Goal: Information Seeking & Learning: Learn about a topic

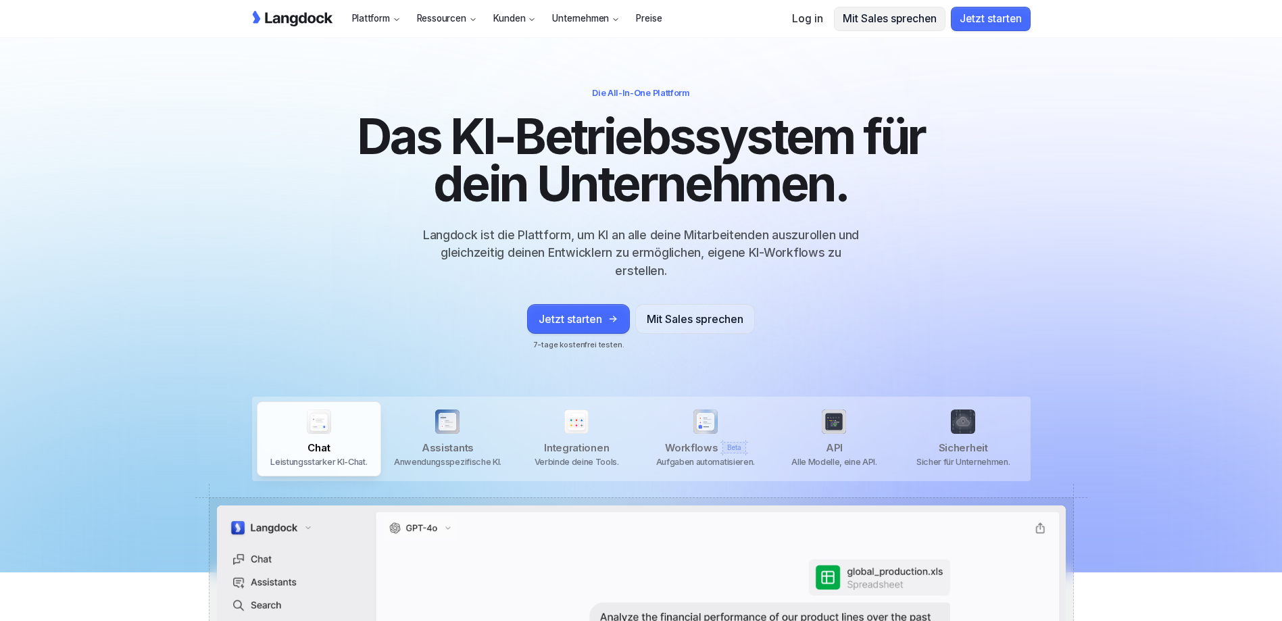
scroll to position [0, 5]
click at [469, 236] on p "Langdock ist die Plattform, um KI an alle deine Mitarbeitenden auszurollen und …" at bounding box center [641, 252] width 454 height 53
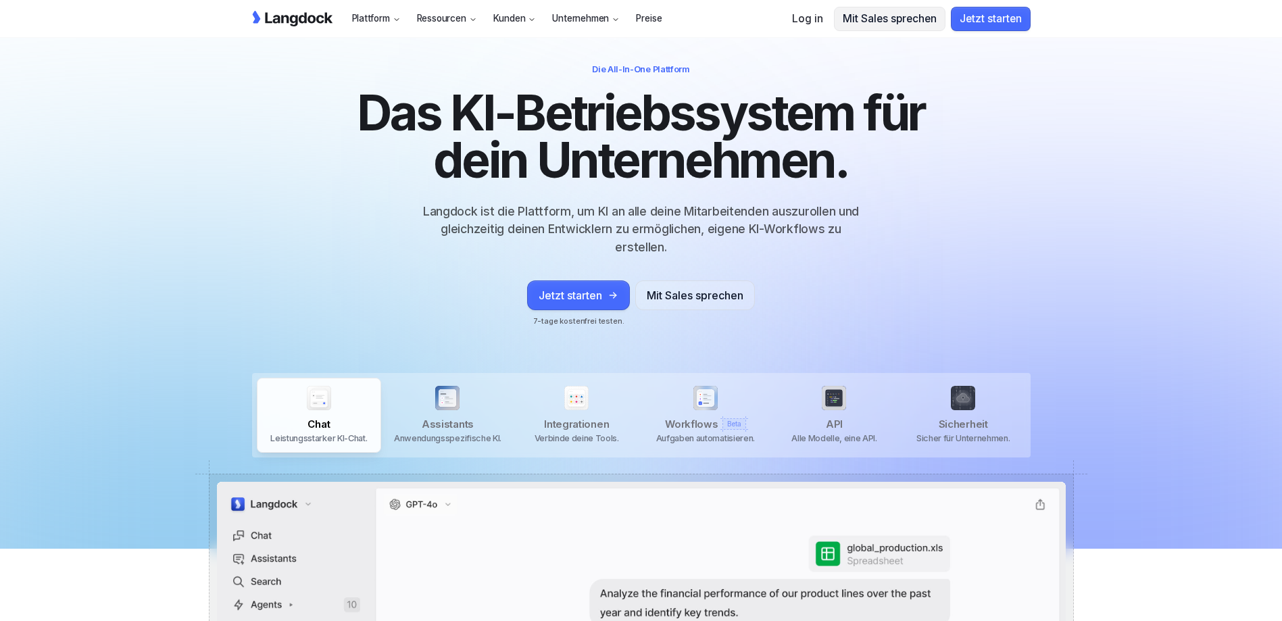
scroll to position [0, 0]
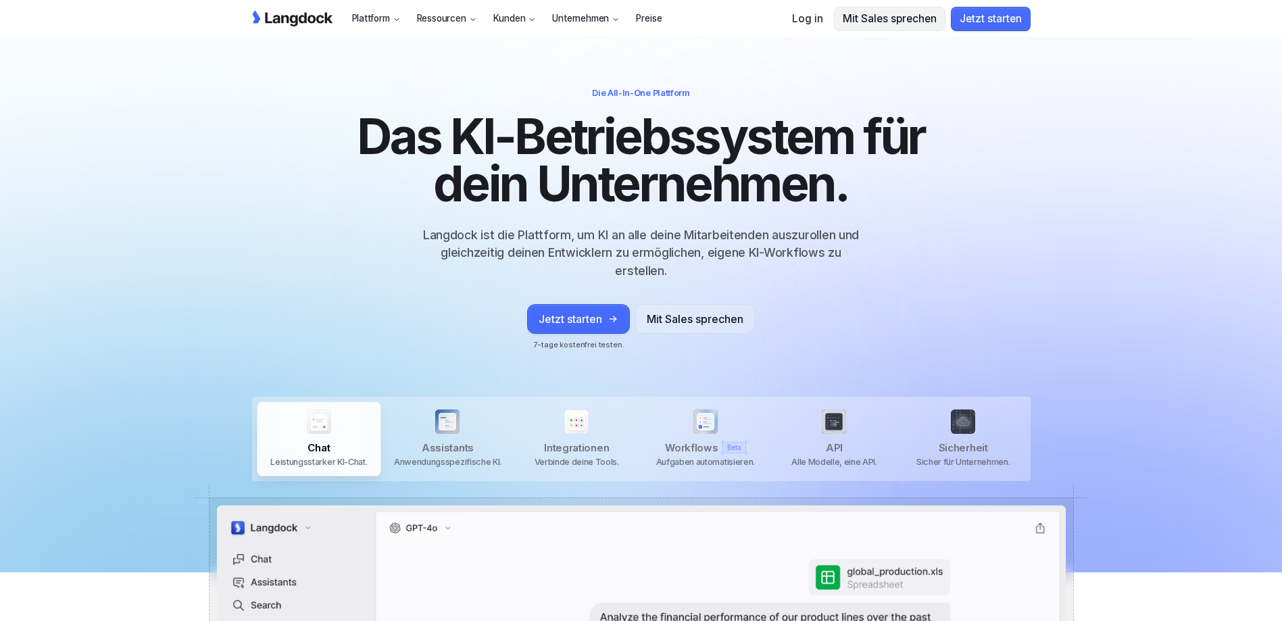
drag, startPoint x: 758, startPoint y: 236, endPoint x: 760, endPoint y: 243, distance: 7.1
click at [759, 236] on p "Langdock ist die Plattform, um KI an alle deine Mitarbeitenden auszurollen und …" at bounding box center [641, 252] width 454 height 53
click at [443, 406] on div "Assistants Anwendungsspezifische KI." at bounding box center [447, 439] width 126 height 77
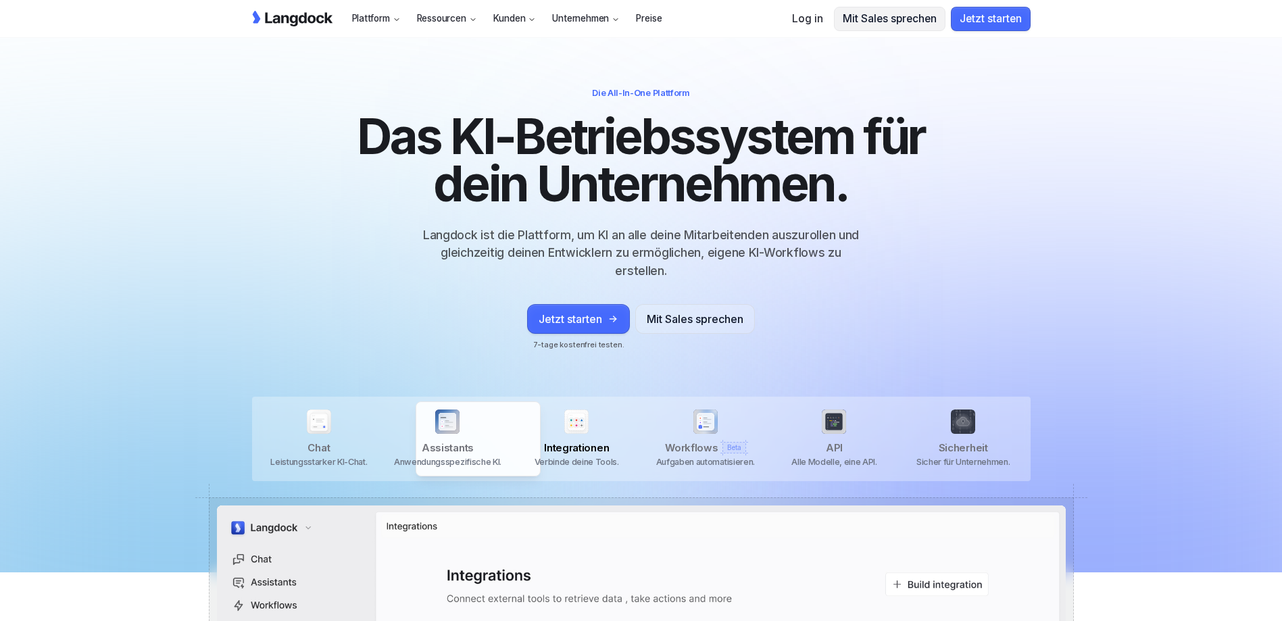
click at [574, 407] on div "Integrationen Verbinde deine Tools." at bounding box center [577, 439] width 126 height 77
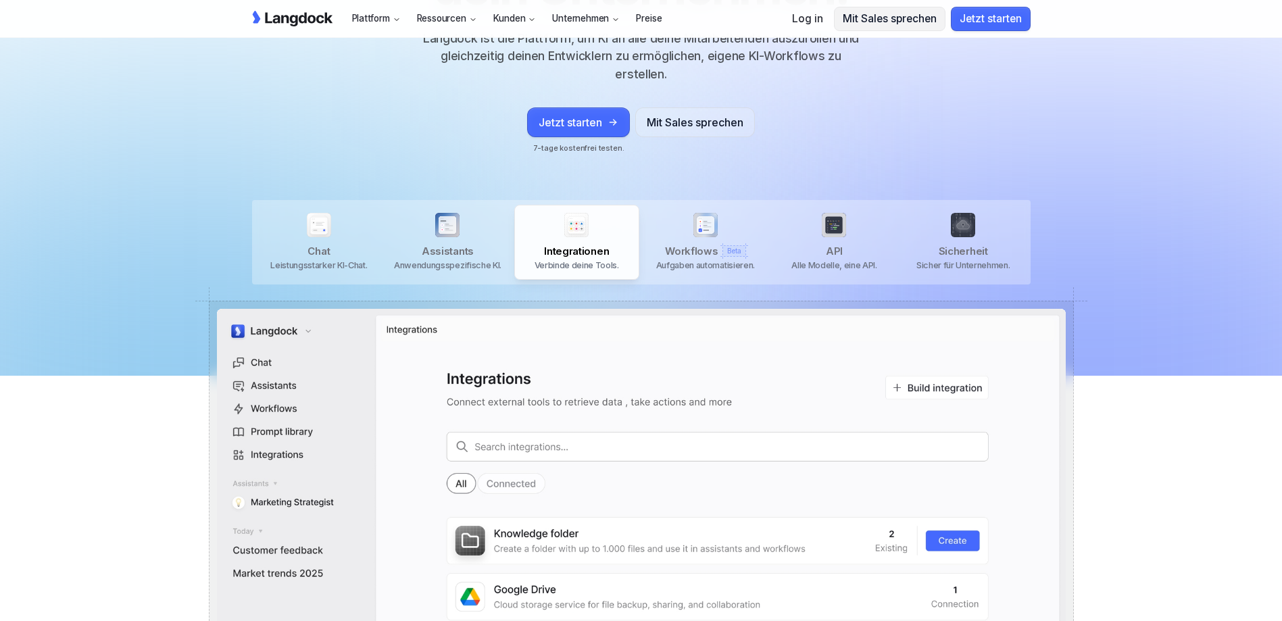
scroll to position [270, 0]
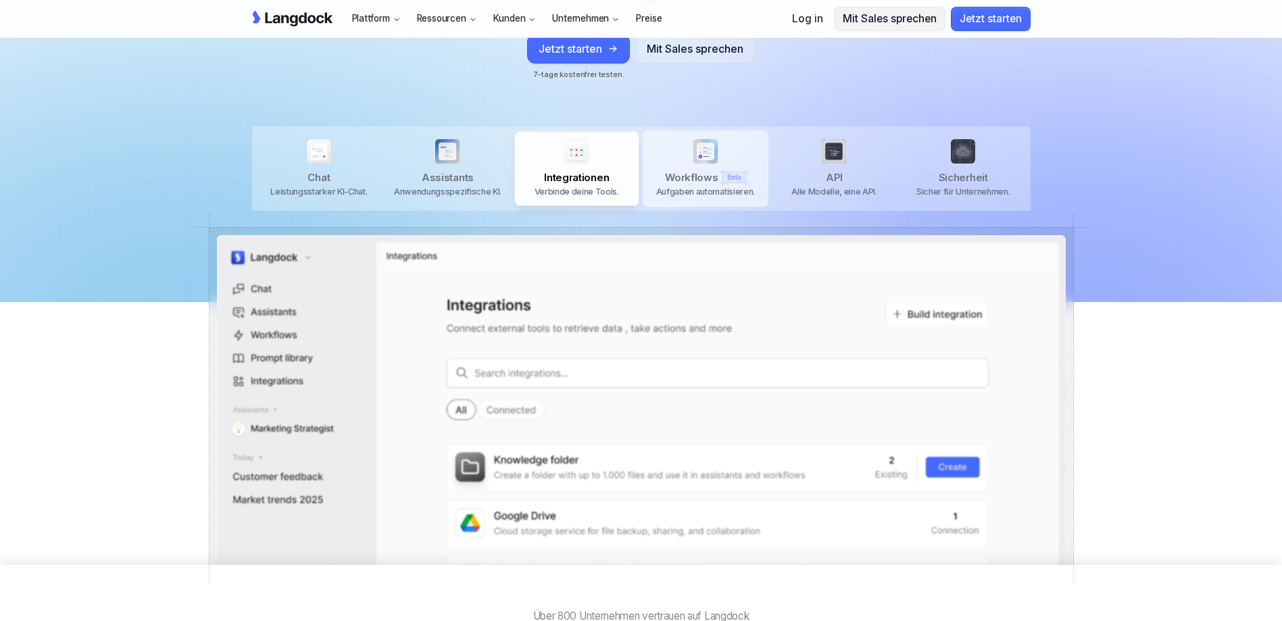
click at [759, 151] on div "Workflows Beta Aufgaben automatisieren." at bounding box center [706, 168] width 126 height 77
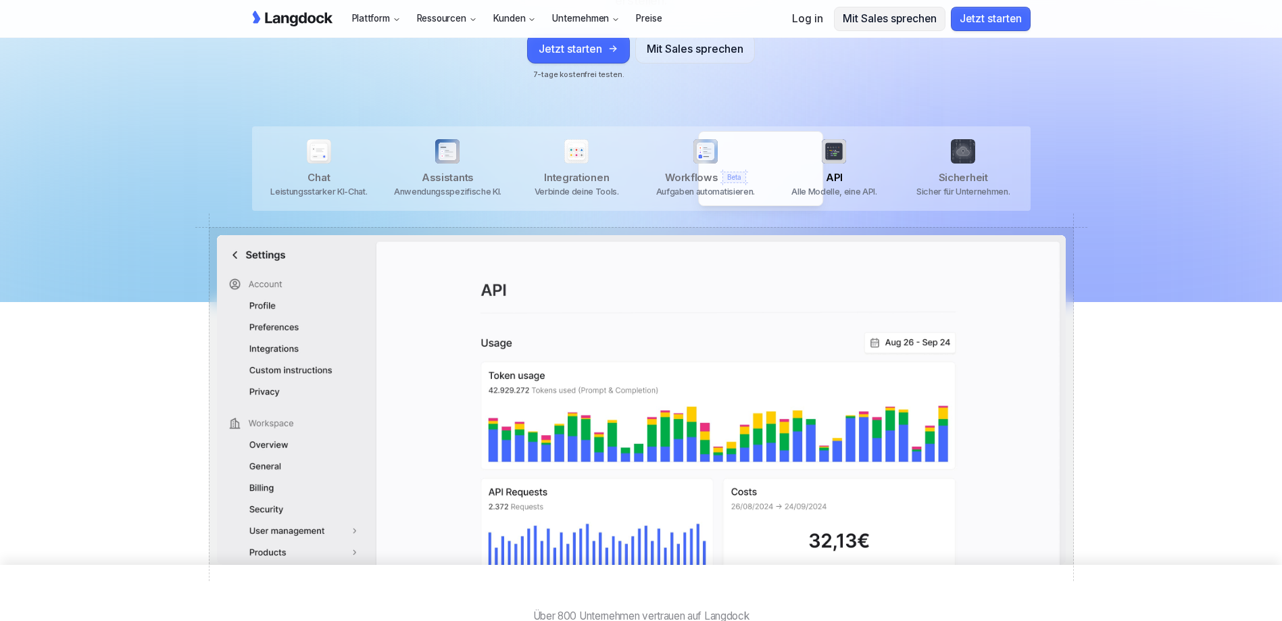
click at [827, 149] on div "API Alle Modelle, eine API." at bounding box center [834, 168] width 126 height 77
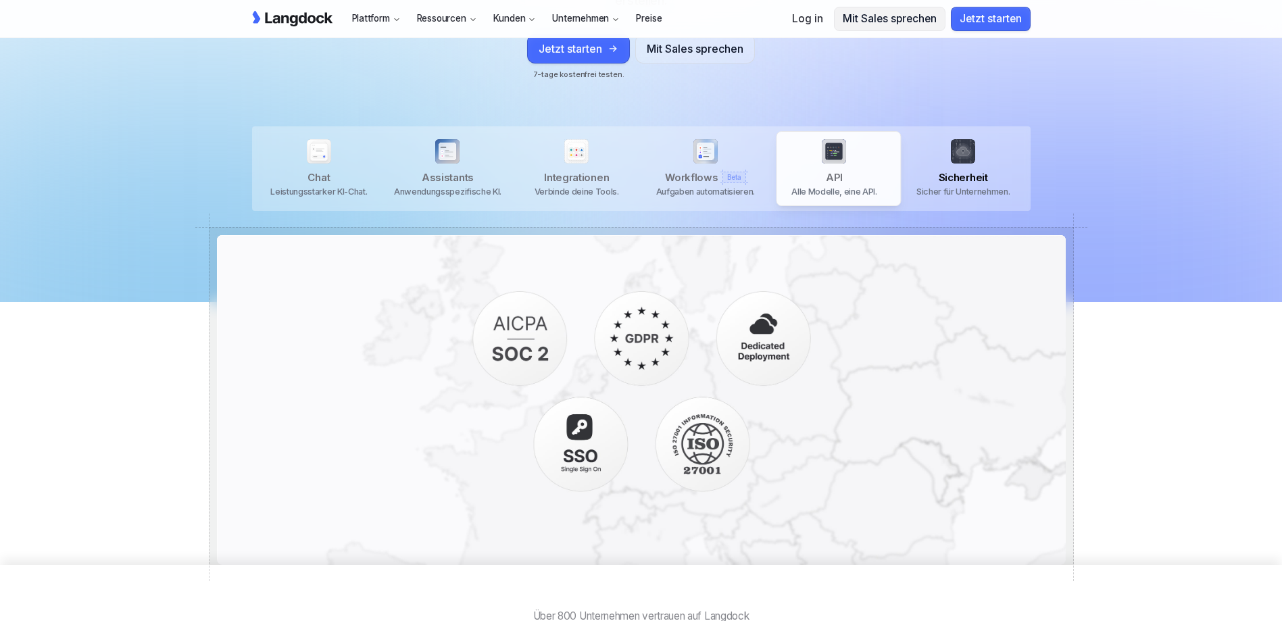
click at [949, 147] on div "Sicherheit Sicher für Unternehmen." at bounding box center [963, 168] width 126 height 77
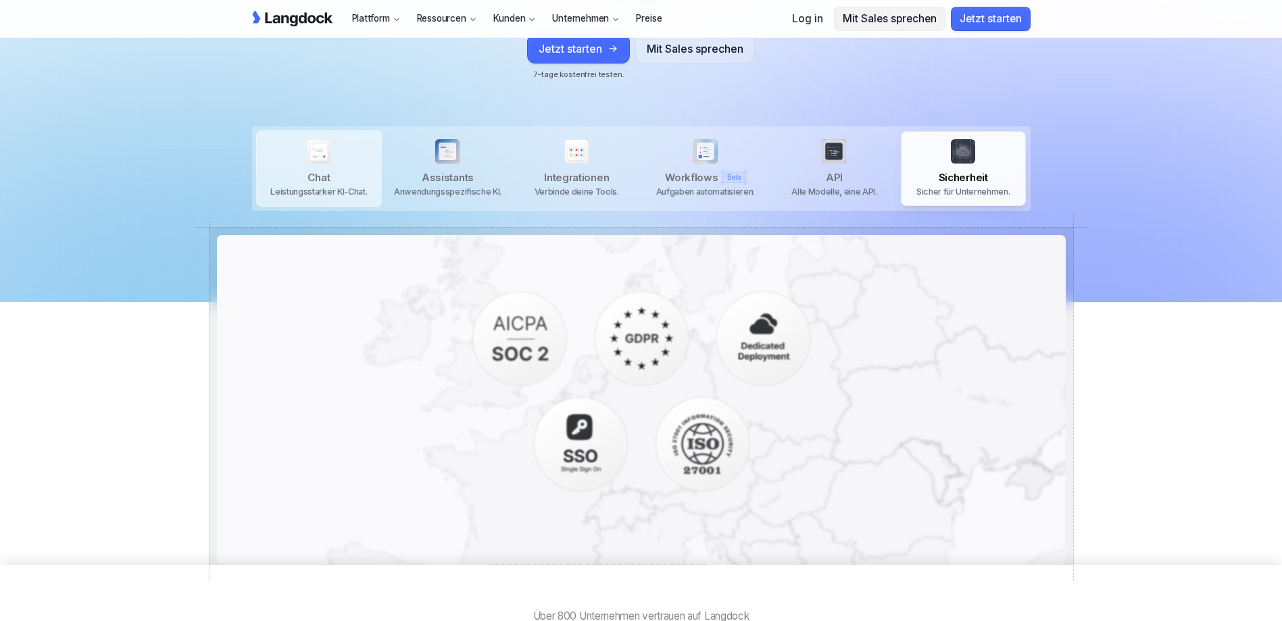
click at [316, 130] on div "Chat Leistungsstarker KI-Chat." at bounding box center [319, 168] width 126 height 77
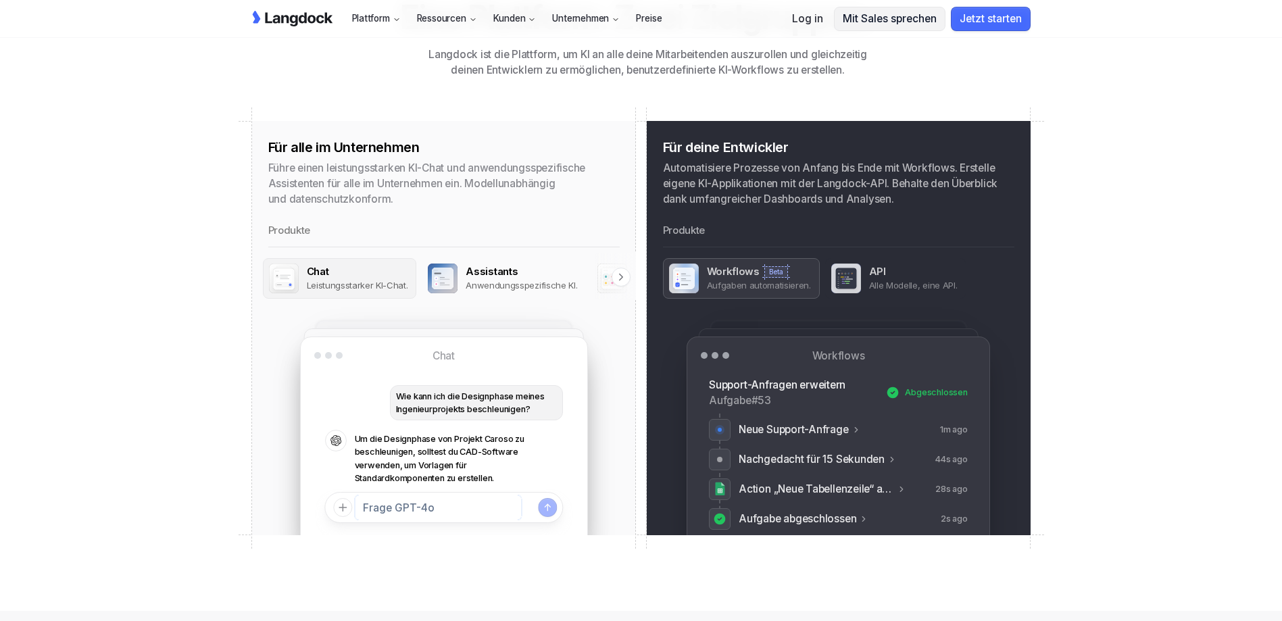
scroll to position [0, 0]
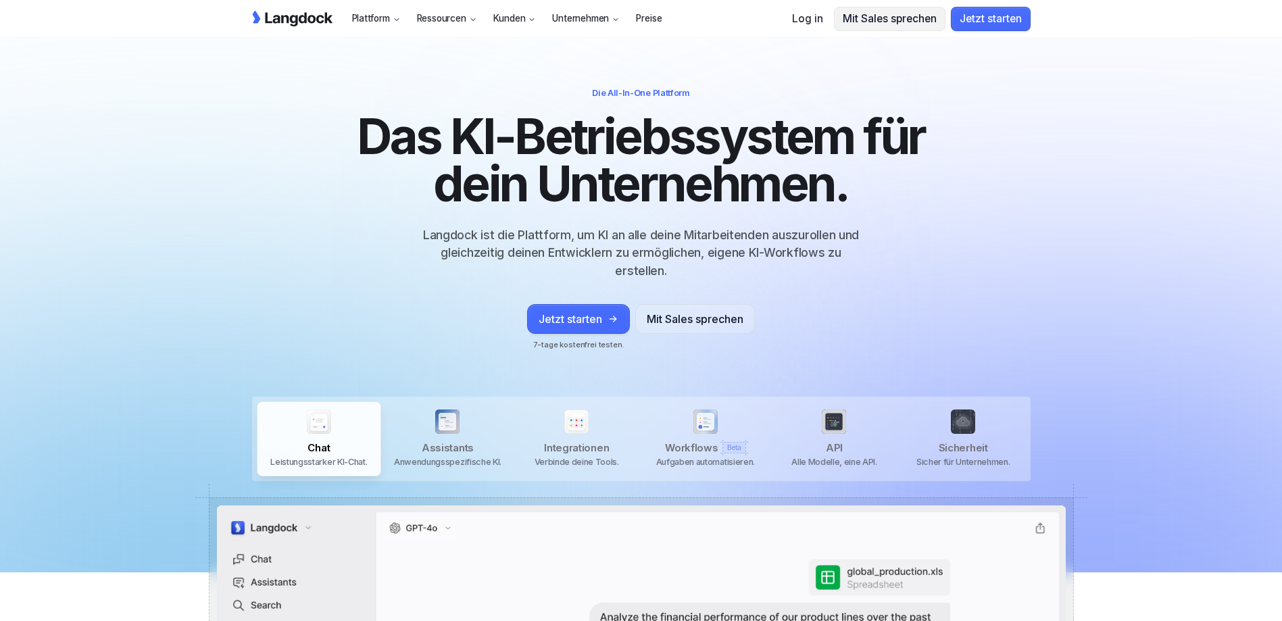
drag, startPoint x: 224, startPoint y: 307, endPoint x: 195, endPoint y: 120, distance: 189.4
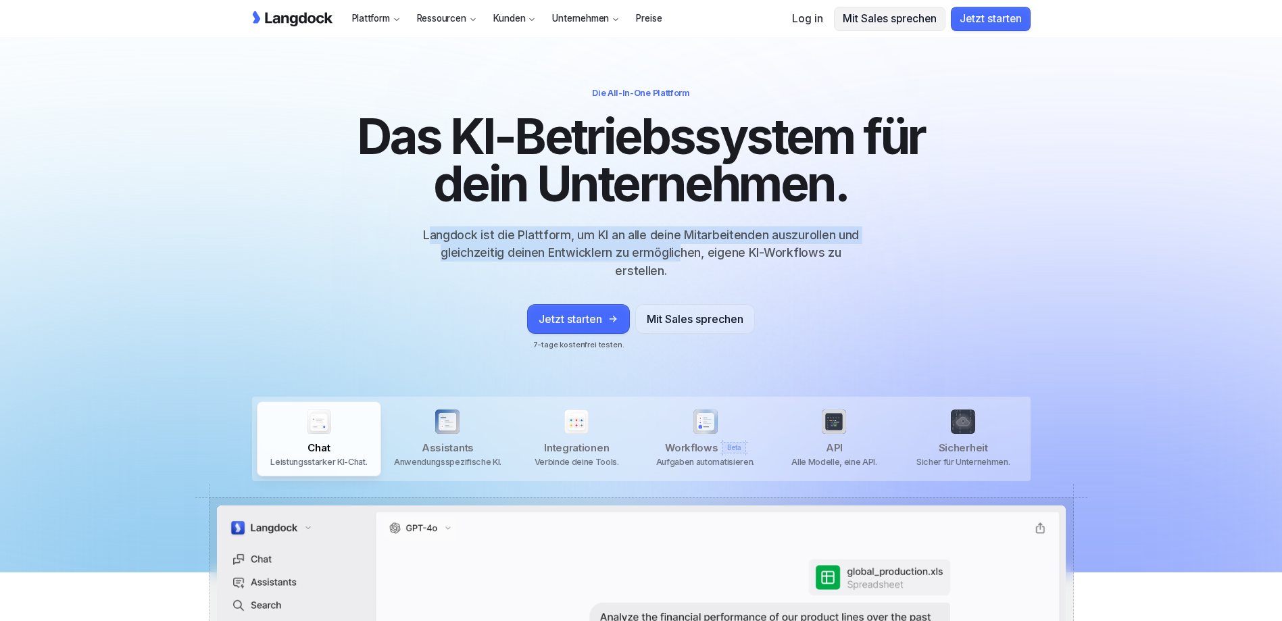
drag, startPoint x: 465, startPoint y: 244, endPoint x: 656, endPoint y: 252, distance: 191.4
click at [656, 252] on p "Langdock ist die Plattform, um KI an alle deine Mitarbeitenden auszurollen und …" at bounding box center [641, 252] width 454 height 53
drag, startPoint x: 656, startPoint y: 252, endPoint x: 484, endPoint y: 247, distance: 172.4
click at [498, 247] on p "Langdock ist die Plattform, um KI an alle deine Mitarbeitenden auszurollen und …" at bounding box center [641, 252] width 454 height 53
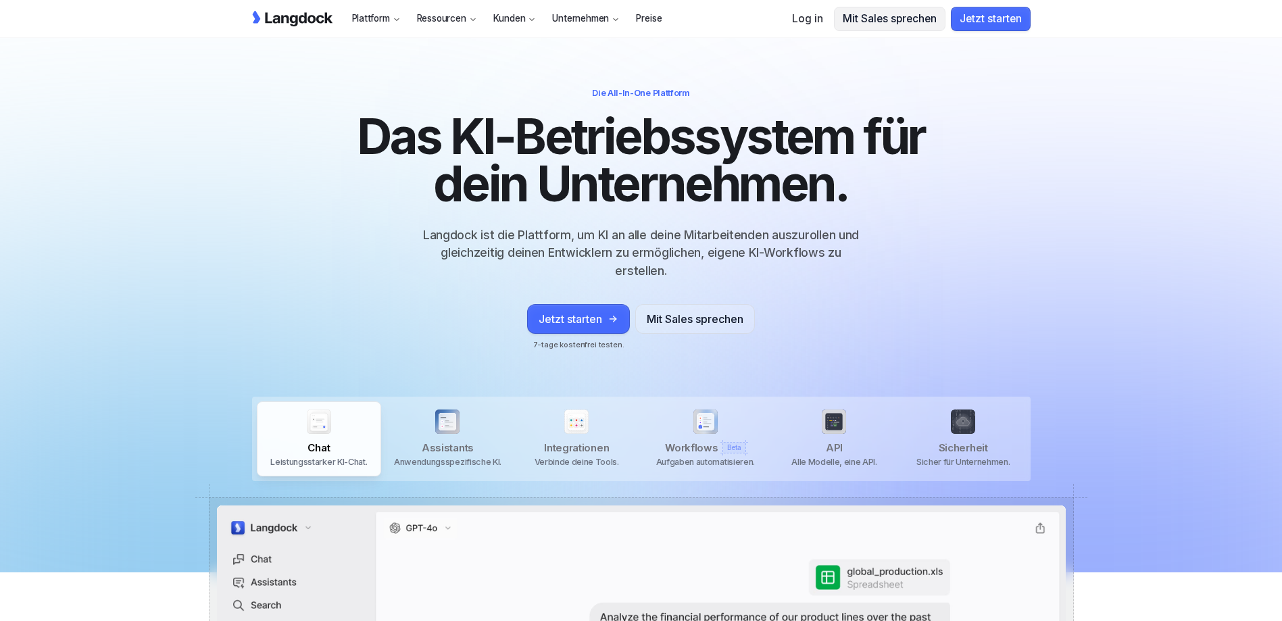
click at [255, 225] on div "Die All-In-One Plattform Das KI-Betriebssystem für dein Unternehmen. Langdock i…" at bounding box center [641, 218] width 1282 height 318
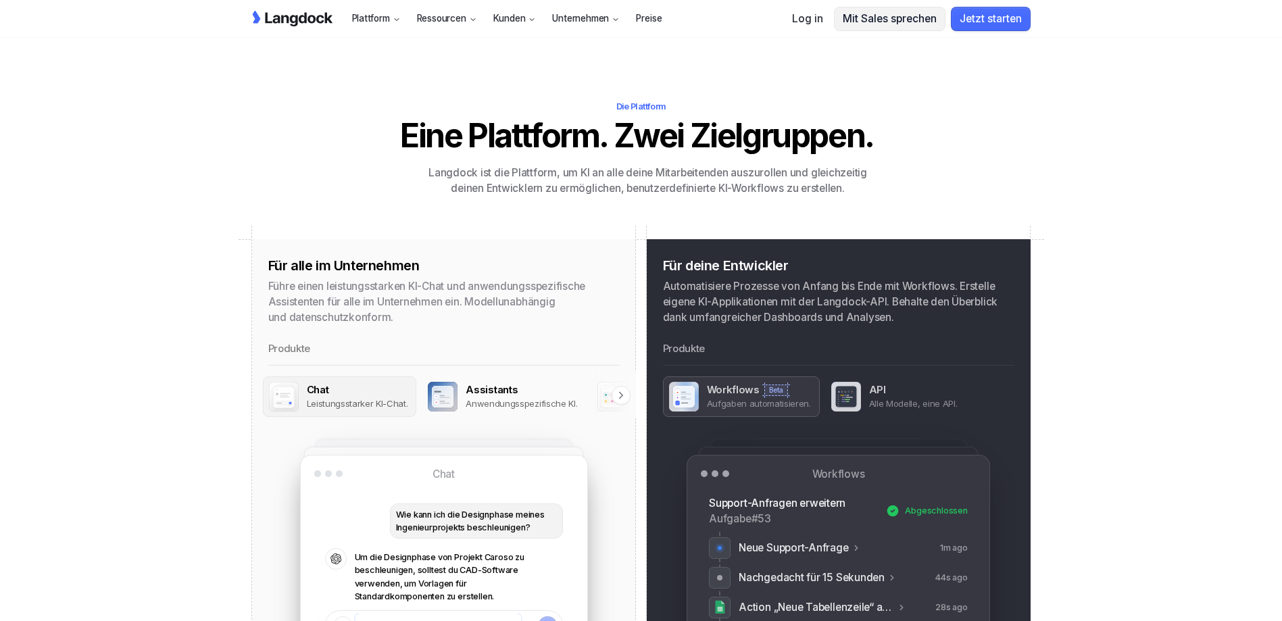
drag, startPoint x: 210, startPoint y: 215, endPoint x: 198, endPoint y: 293, distance: 79.3
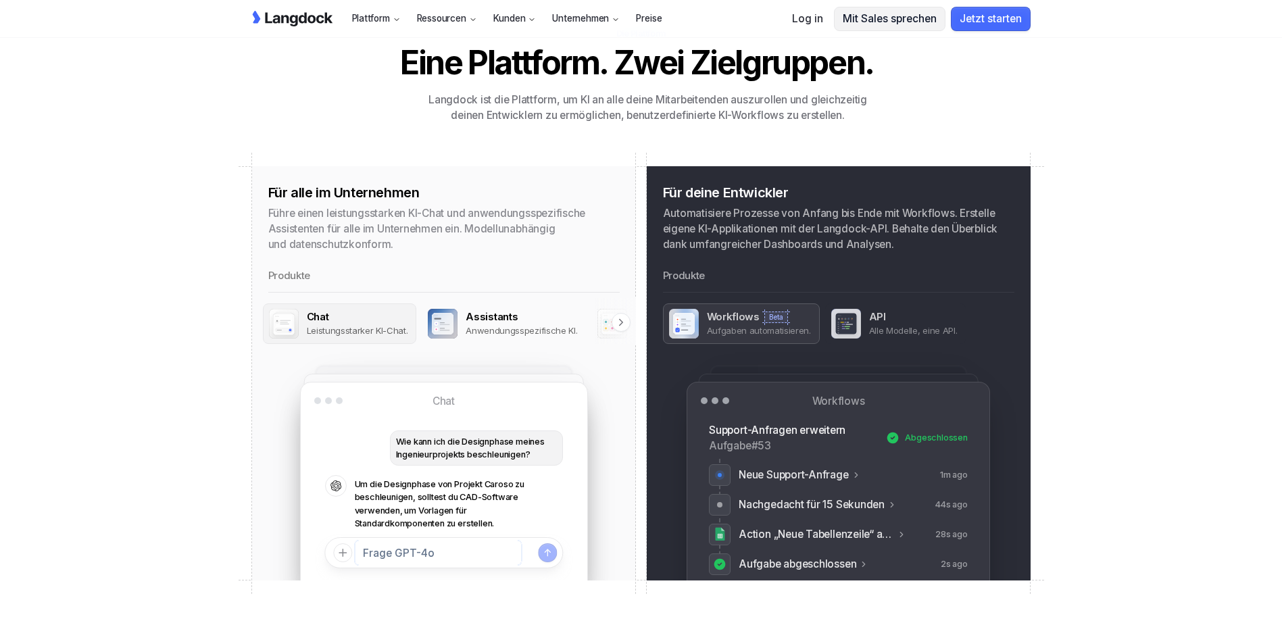
scroll to position [1246, 0]
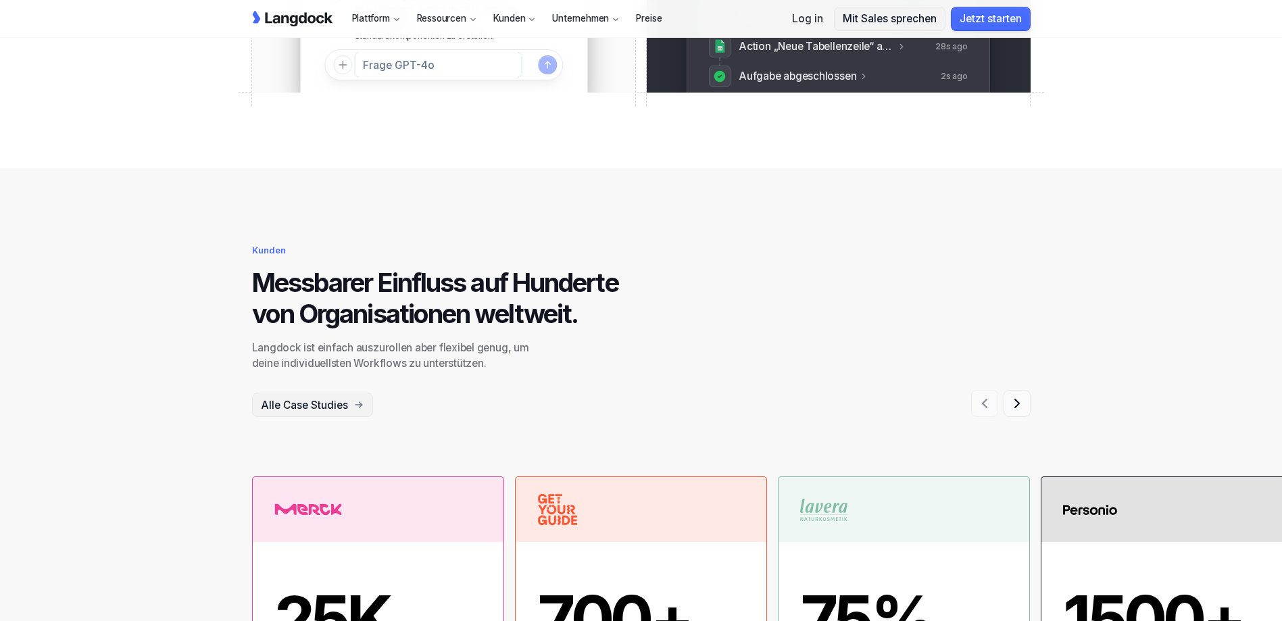
scroll to position [1813, 0]
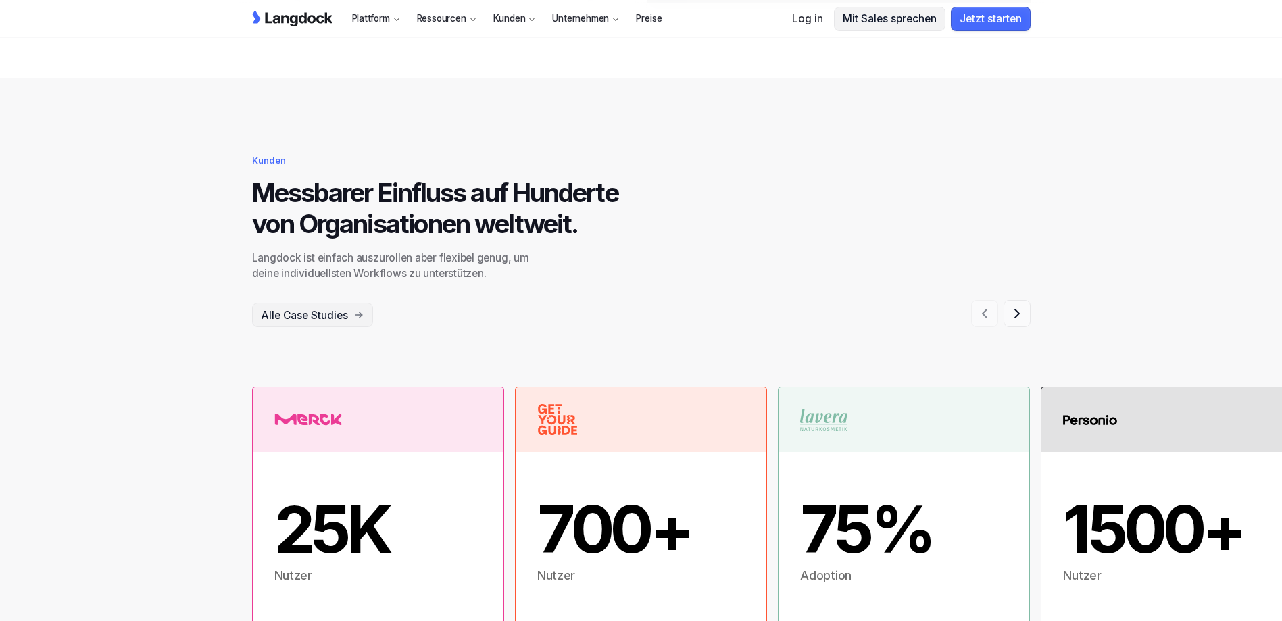
drag, startPoint x: 213, startPoint y: 245, endPoint x: 176, endPoint y: 332, distance: 93.9
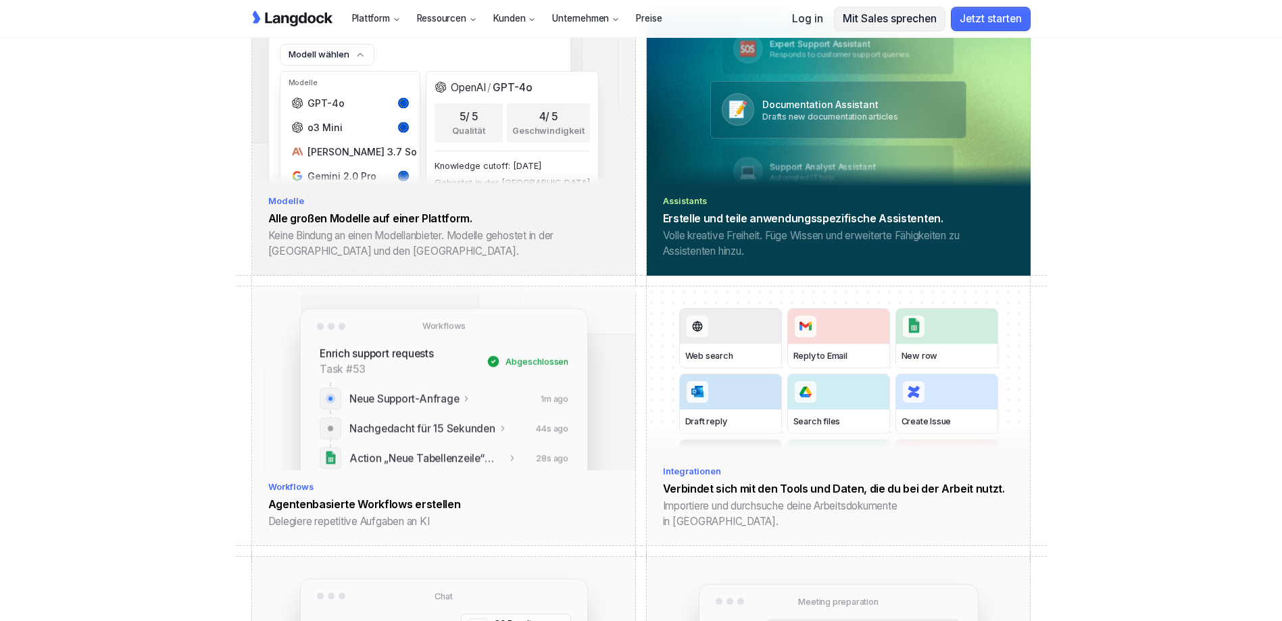
drag, startPoint x: 198, startPoint y: 287, endPoint x: 185, endPoint y: 328, distance: 42.5
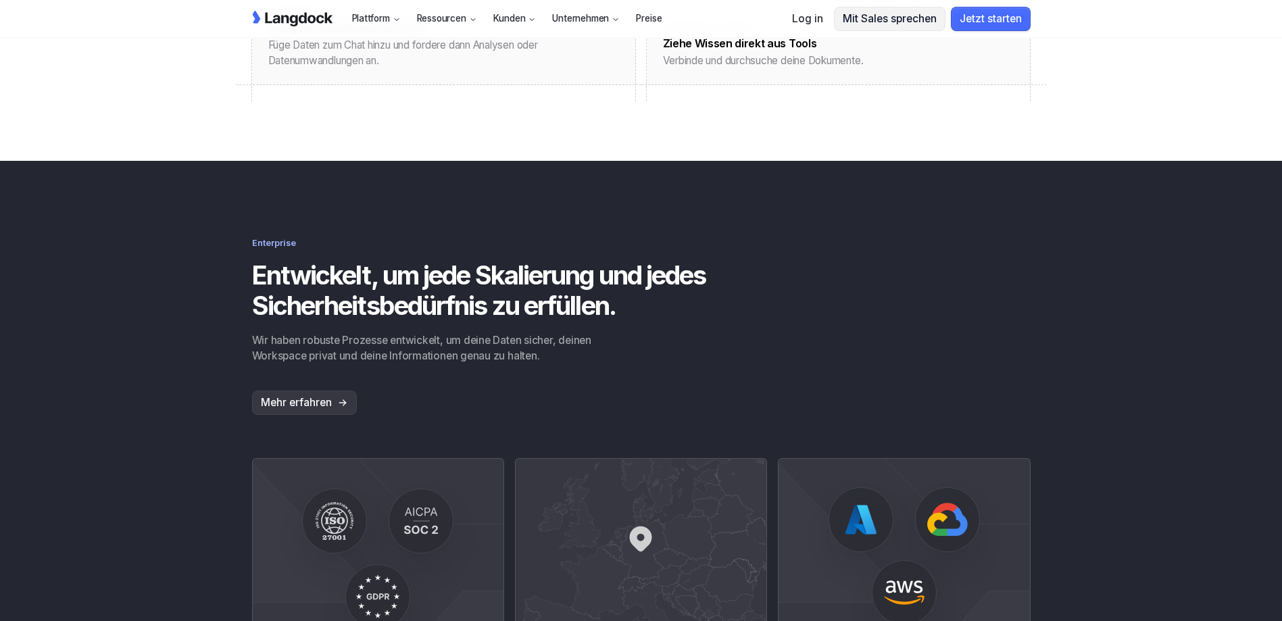
drag, startPoint x: 174, startPoint y: 393, endPoint x: 168, endPoint y: 451, distance: 59.2
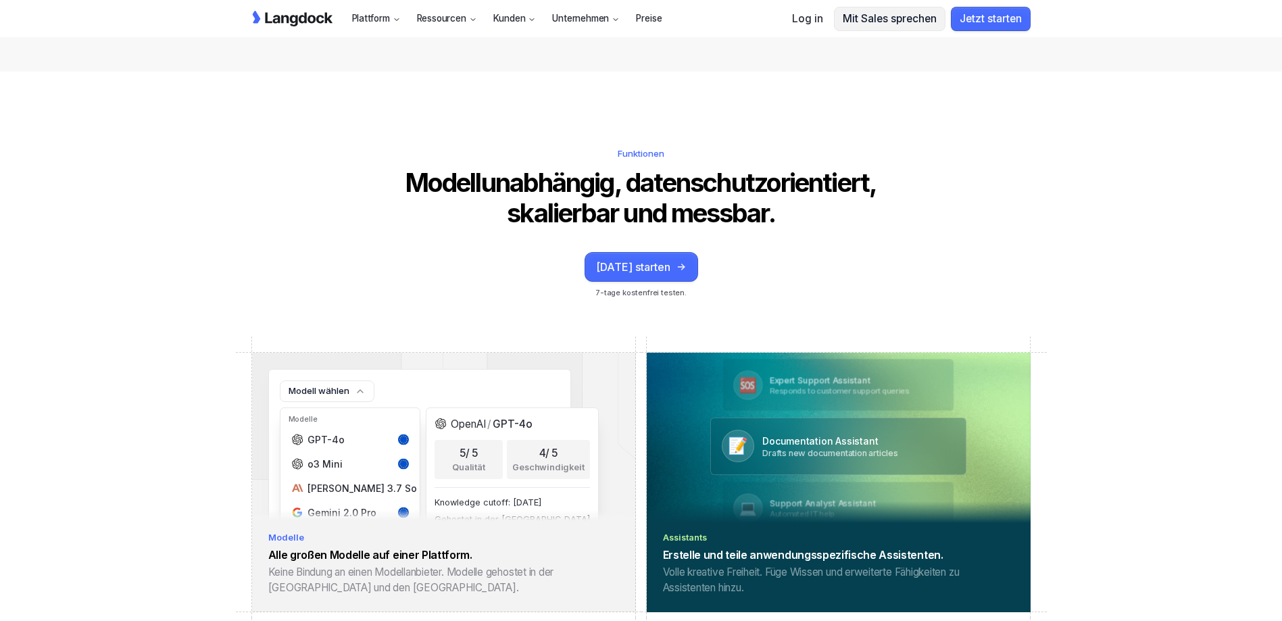
scroll to position [2491, 0]
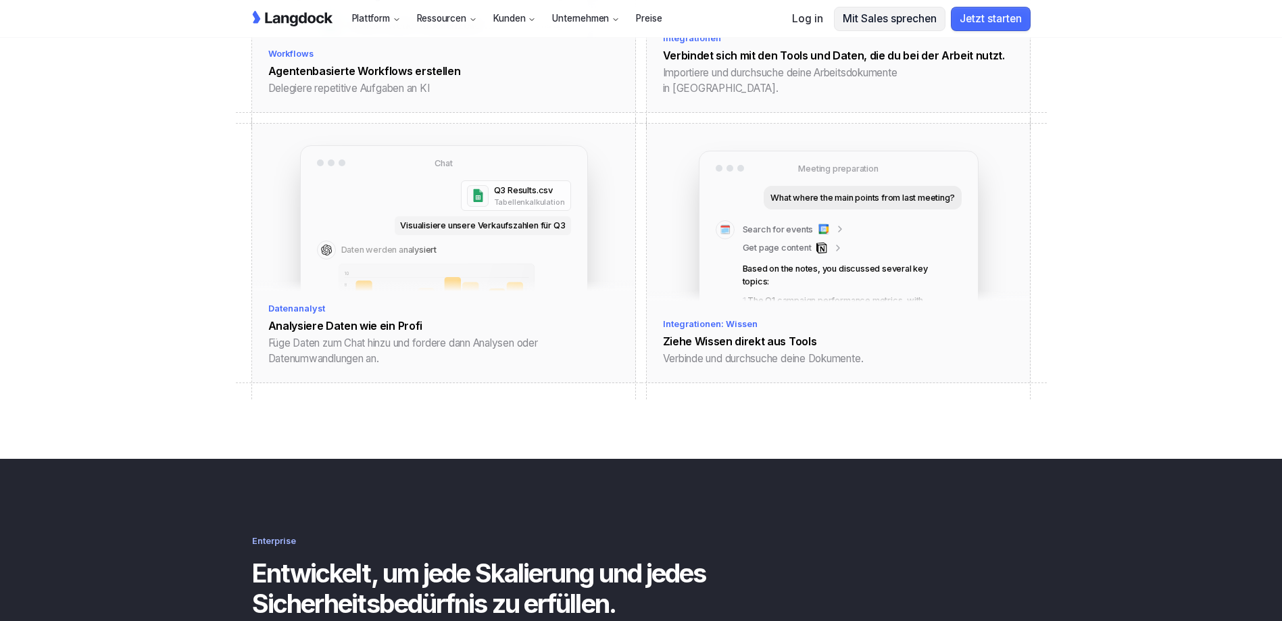
drag, startPoint x: 193, startPoint y: 265, endPoint x: 182, endPoint y: 295, distance: 32.1
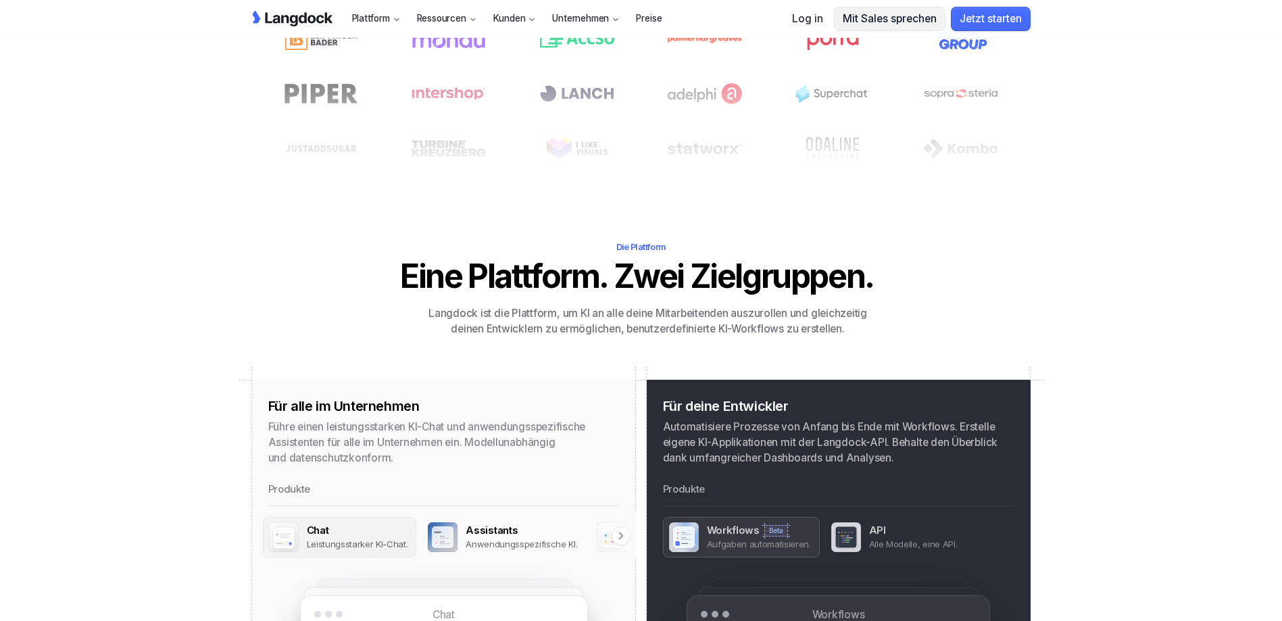
scroll to position [0, 0]
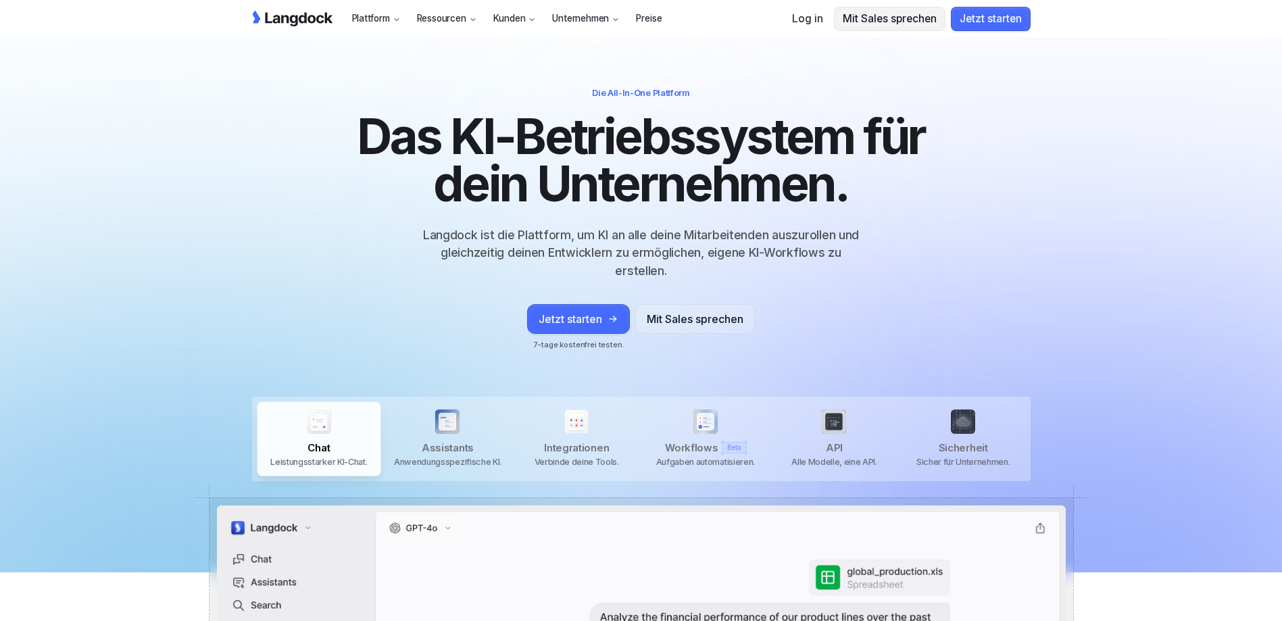
drag, startPoint x: 174, startPoint y: 493, endPoint x: 177, endPoint y: 243, distance: 249.4
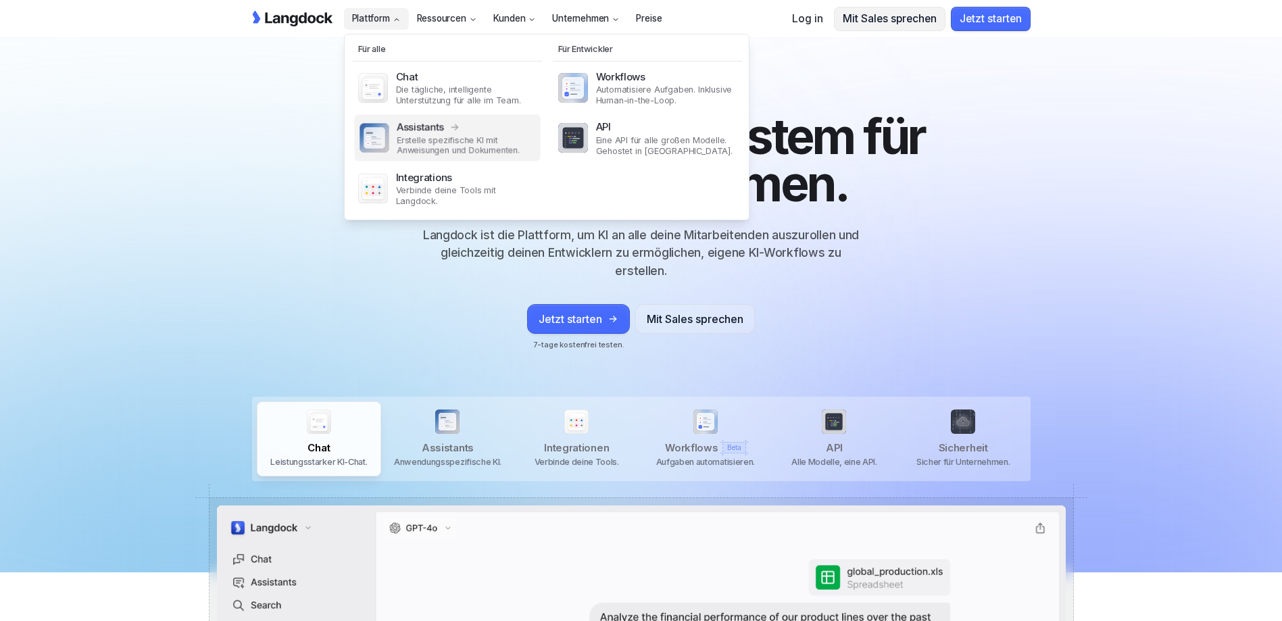
click at [453, 149] on p "Erstelle spezifische KI mit Anweisungen und Dokumenten." at bounding box center [466, 145] width 138 height 21
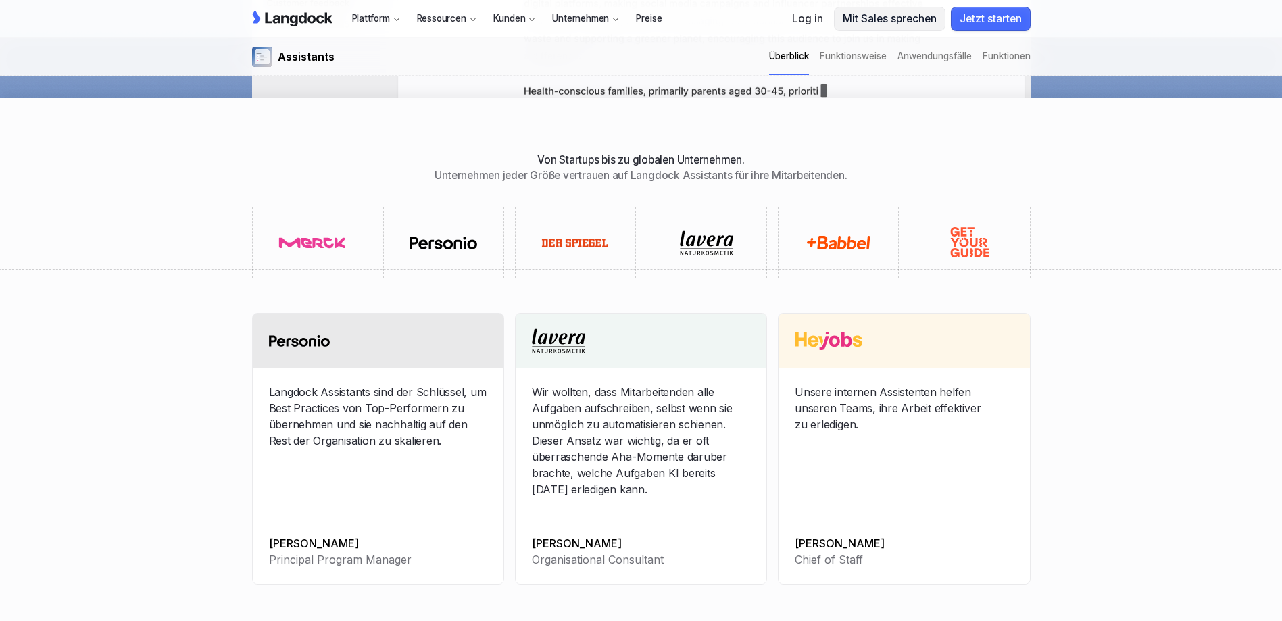
scroll to position [743, 0]
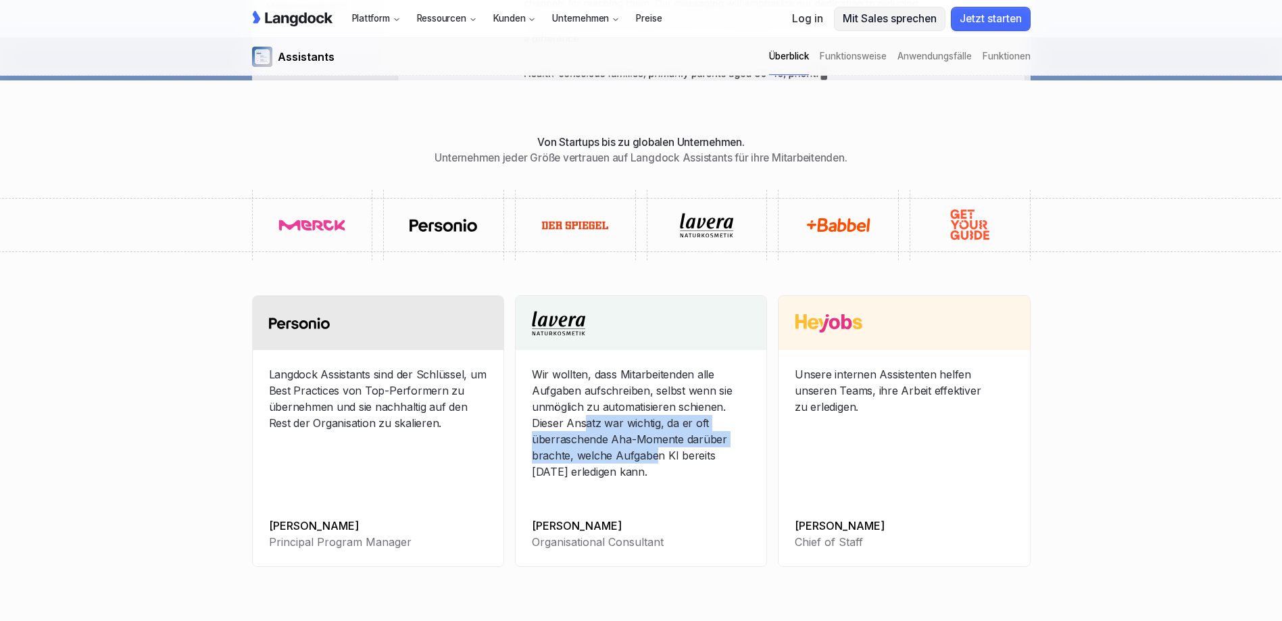
drag, startPoint x: 593, startPoint y: 430, endPoint x: 664, endPoint y: 459, distance: 77.0
click at [664, 459] on p "Wir wollten, dass Mitarbeitenden alle Aufgaben aufschreiben, selbst wenn sie un…" at bounding box center [641, 423] width 218 height 114
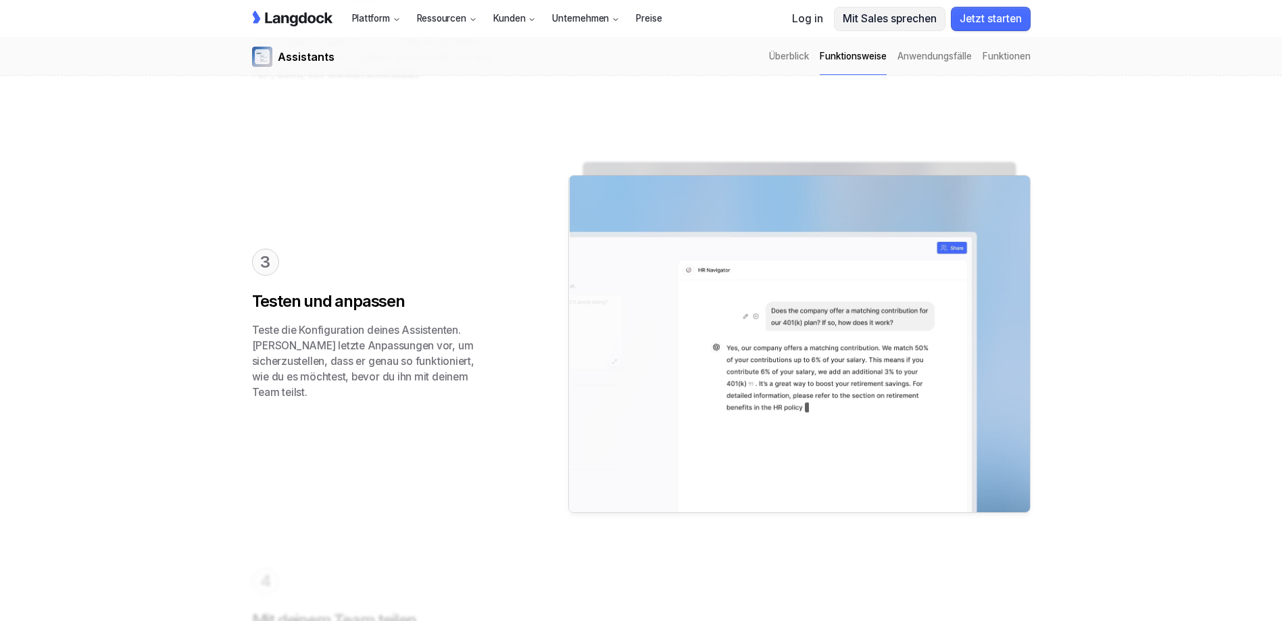
scroll to position [2162, 0]
